Goal: Find specific page/section: Find specific page/section

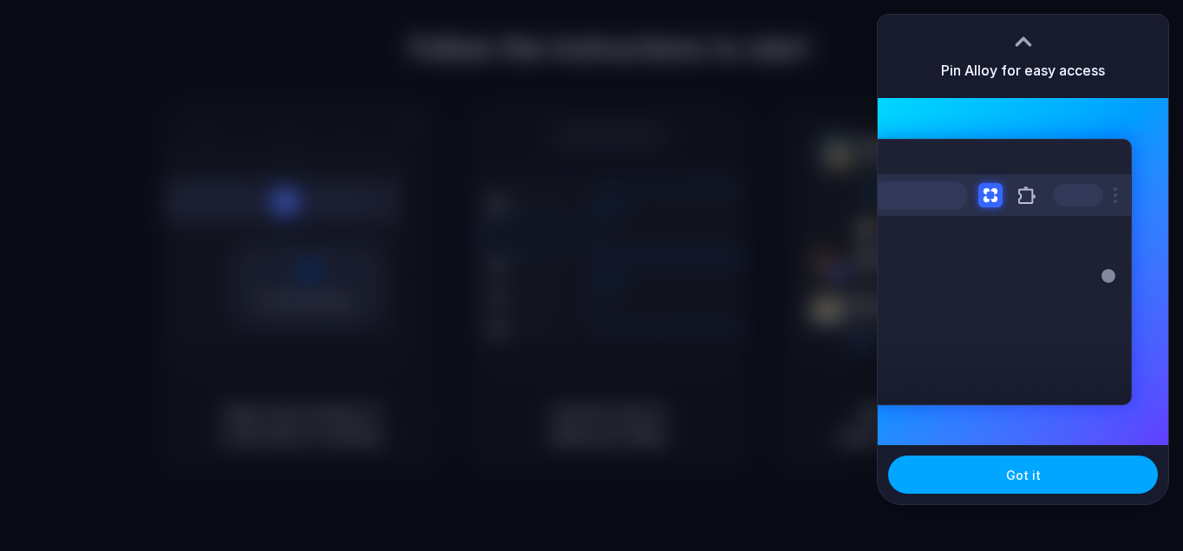
click at [1062, 471] on button "Got it" at bounding box center [1023, 474] width 270 height 38
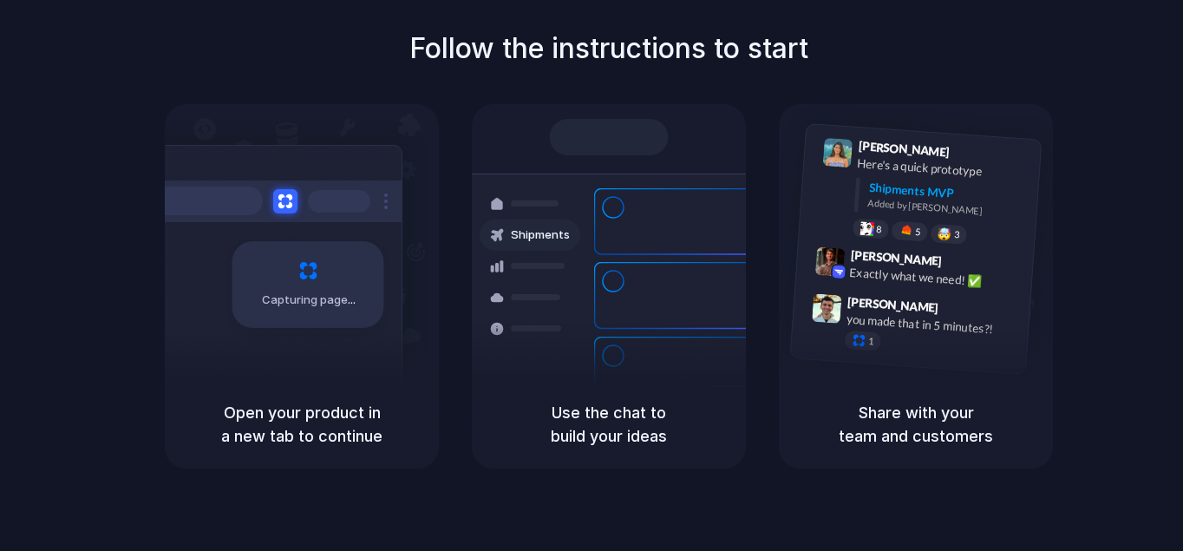
click at [561, 344] on div at bounding box center [530, 328] width 101 height 31
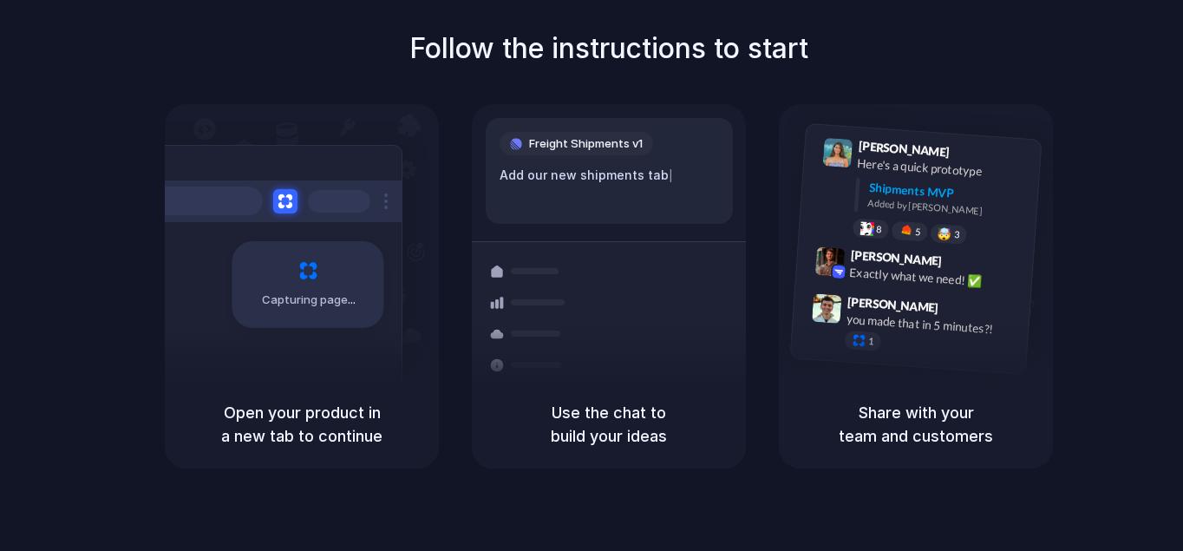
click at [591, 276] on div at bounding box center [591, 276] width 0 height 0
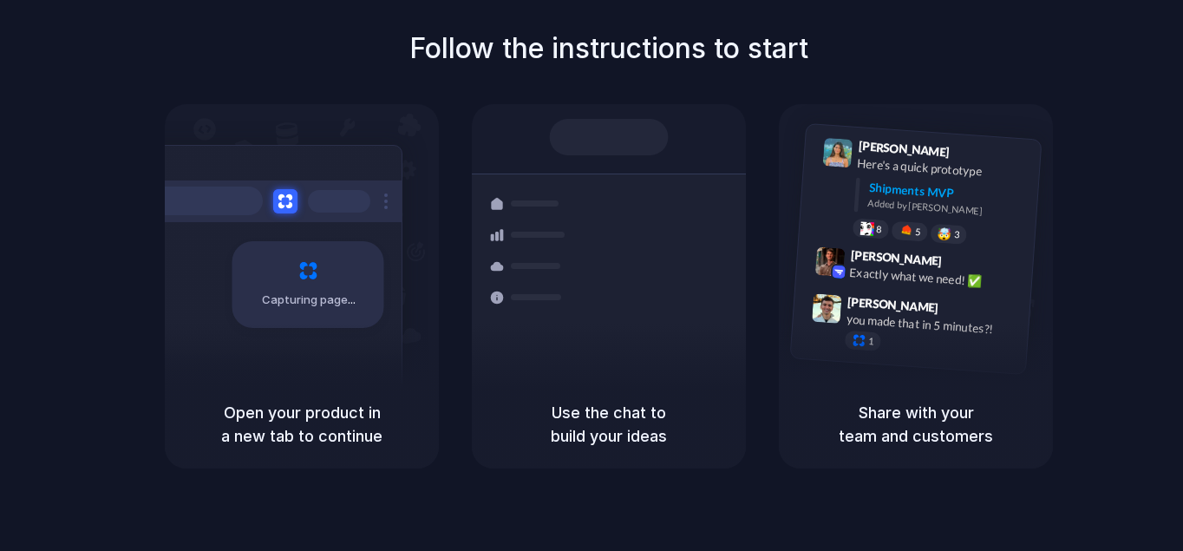
click at [591, 276] on div at bounding box center [591, 276] width 0 height 0
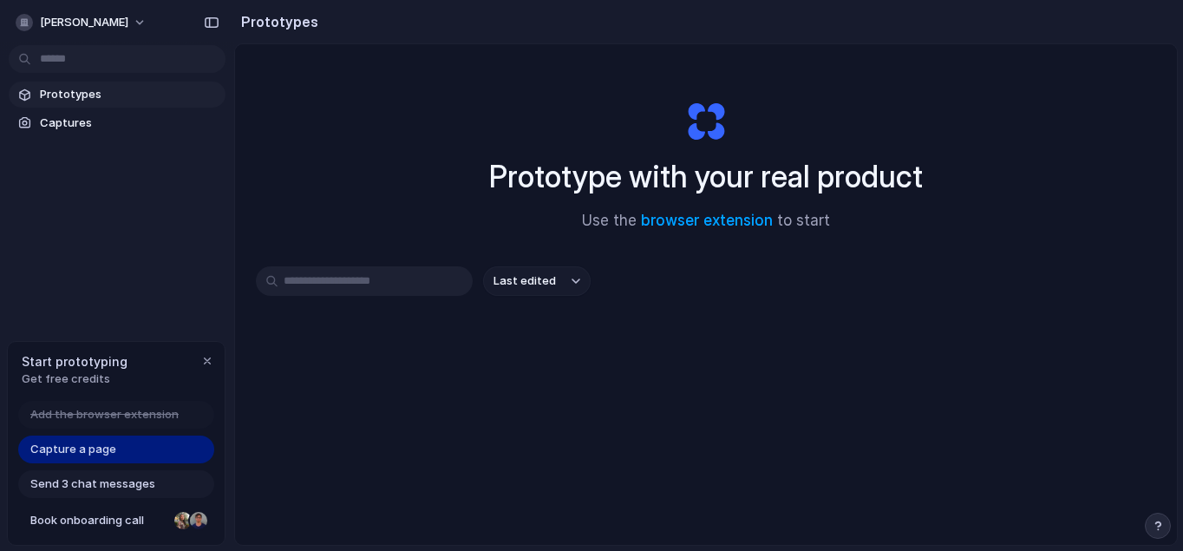
click at [949, 141] on div "Prototype with your real product Use the browser extension to start" at bounding box center [706, 158] width 694 height 187
click at [206, 354] on div "button" at bounding box center [207, 361] width 14 height 14
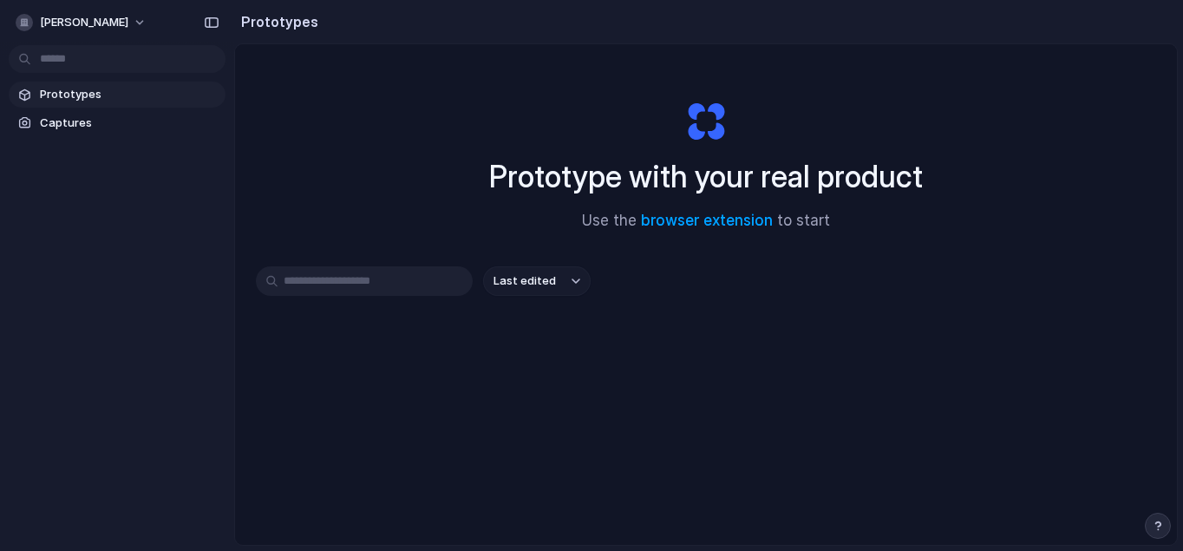
click at [535, 287] on span "Last edited" at bounding box center [524, 280] width 62 height 17
click at [379, 278] on input "text" at bounding box center [364, 280] width 217 height 29
